Goal: Download file/media

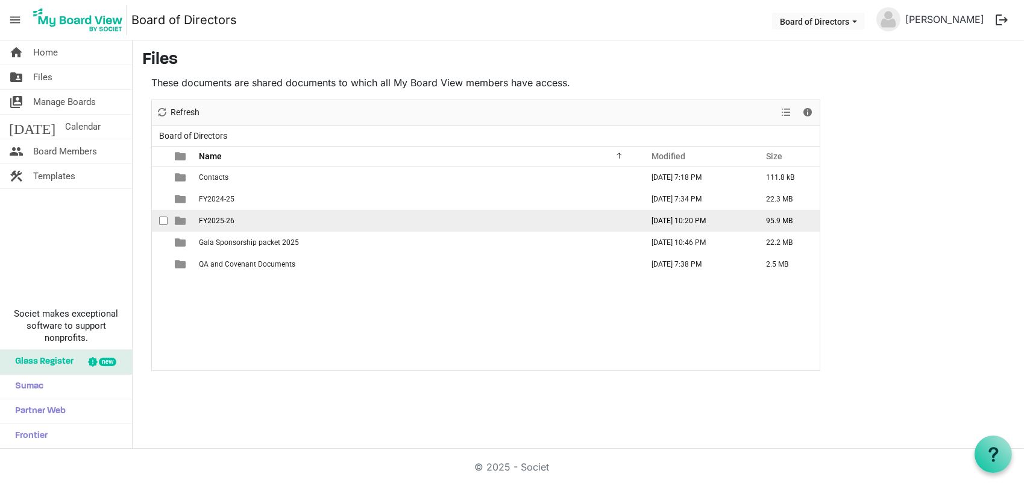
click at [217, 222] on span "FY2025-26" at bounding box center [217, 220] width 36 height 8
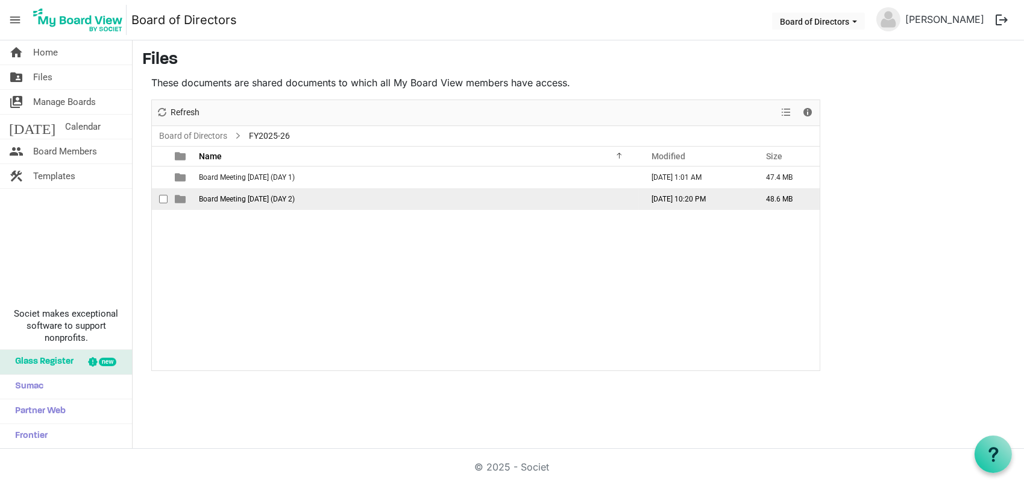
click at [241, 203] on span "Board Meeting [DATE] (DAY 2)" at bounding box center [247, 199] width 96 height 8
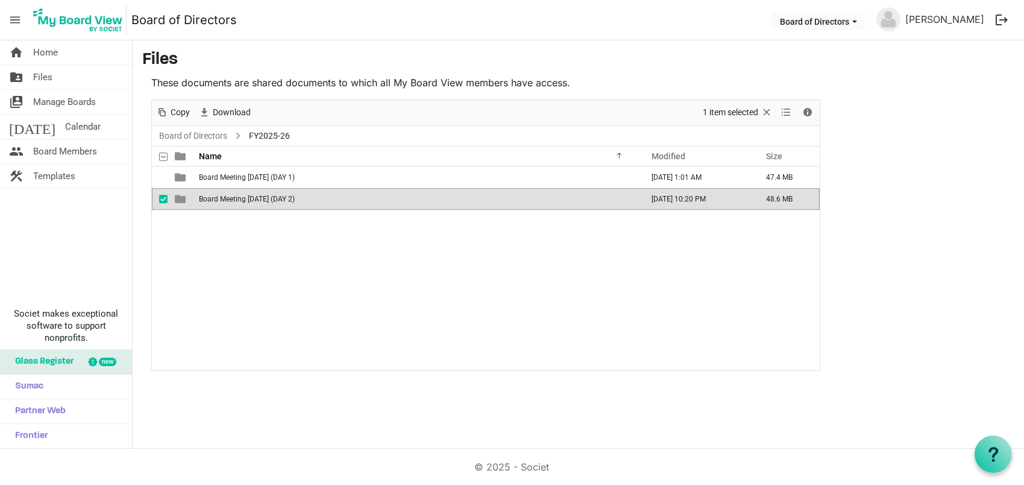
click at [241, 203] on span "Board Meeting [DATE] (DAY 2)" at bounding box center [247, 199] width 96 height 8
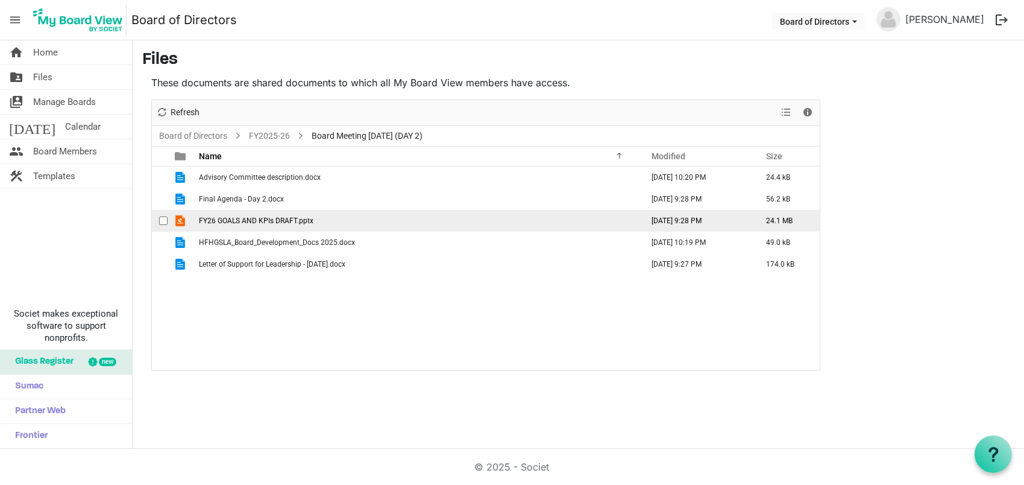
click at [219, 219] on span "FY26 GOALS AND KPIs DRAFT.pptx" at bounding box center [256, 220] width 115 height 8
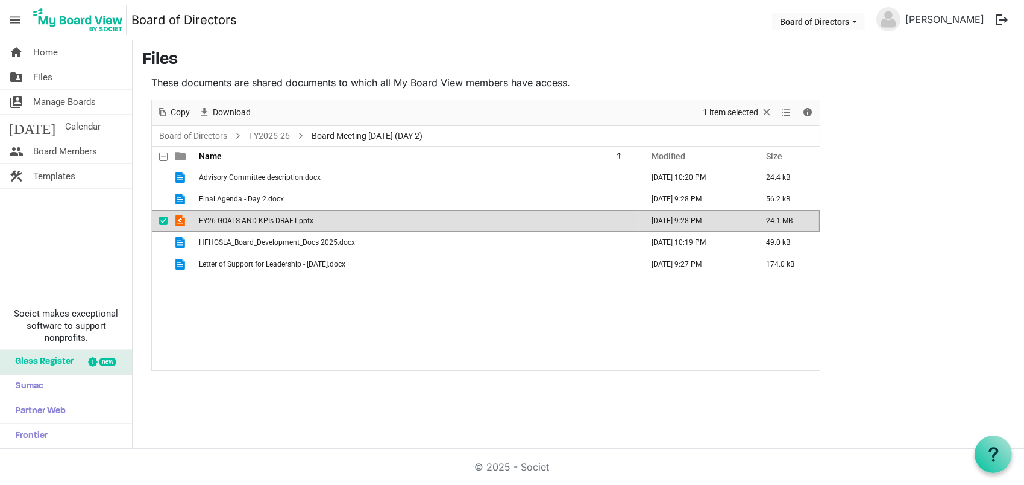
click at [219, 219] on span "FY26 GOALS AND KPIs DRAFT.pptx" at bounding box center [256, 220] width 115 height 8
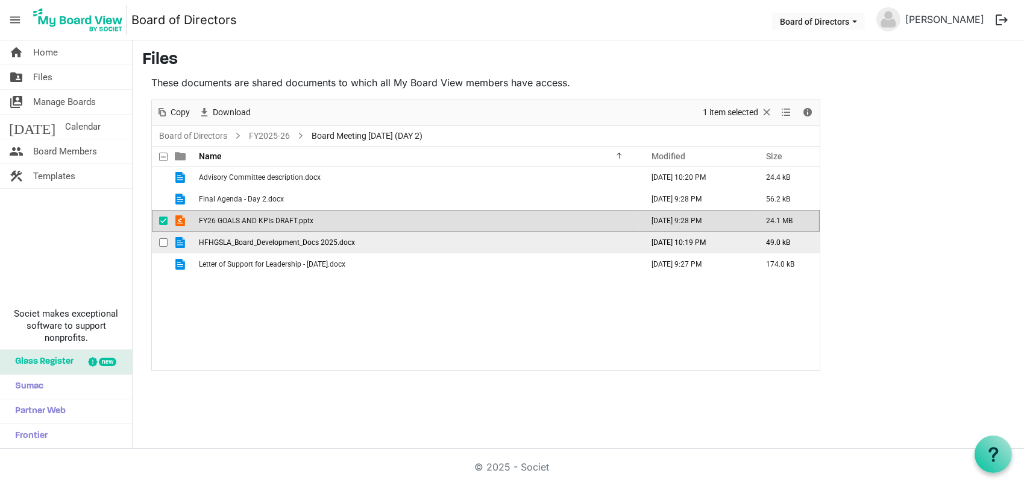
click at [269, 242] on span "HFHGSLA_Board_Development_Docs 2025.docx" at bounding box center [277, 242] width 156 height 8
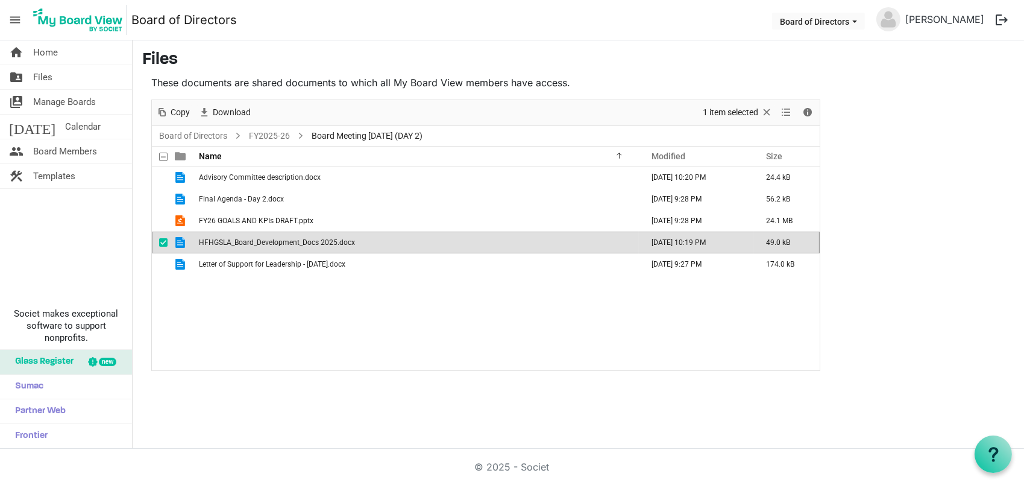
click at [269, 242] on span "HFHGSLA_Board_Development_Docs 2025.docx" at bounding box center [277, 242] width 156 height 8
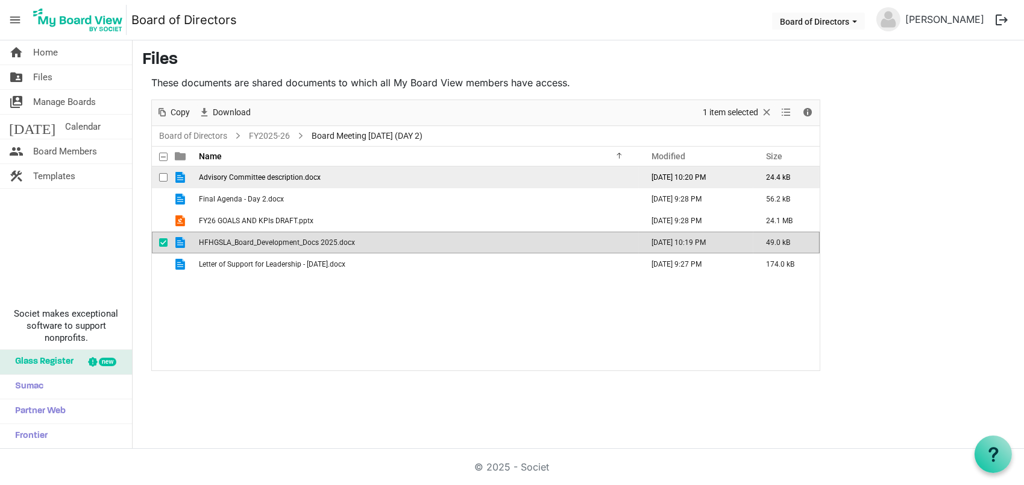
click at [248, 174] on span "Advisory Committee description.docx" at bounding box center [260, 177] width 122 height 8
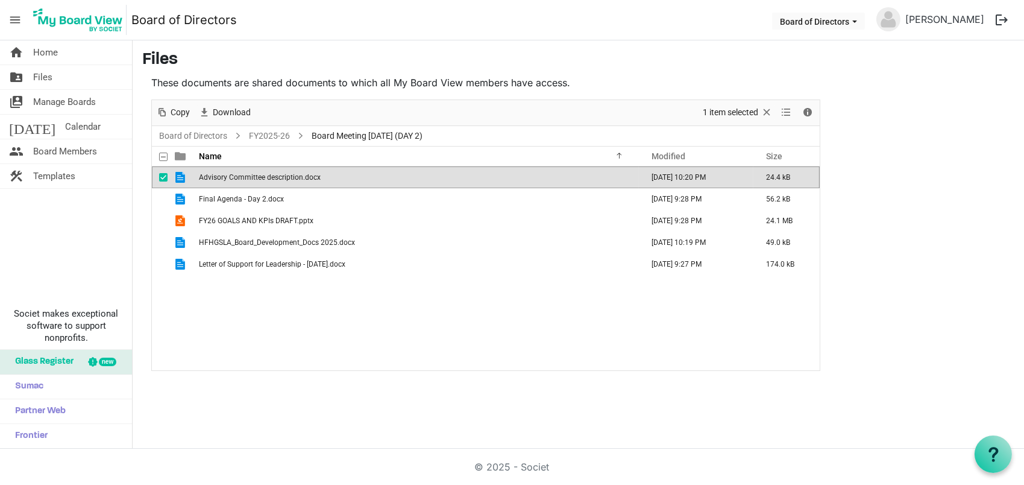
click at [249, 174] on span "Advisory Committee description.docx" at bounding box center [260, 177] width 122 height 8
